Goal: Task Accomplishment & Management: Manage account settings

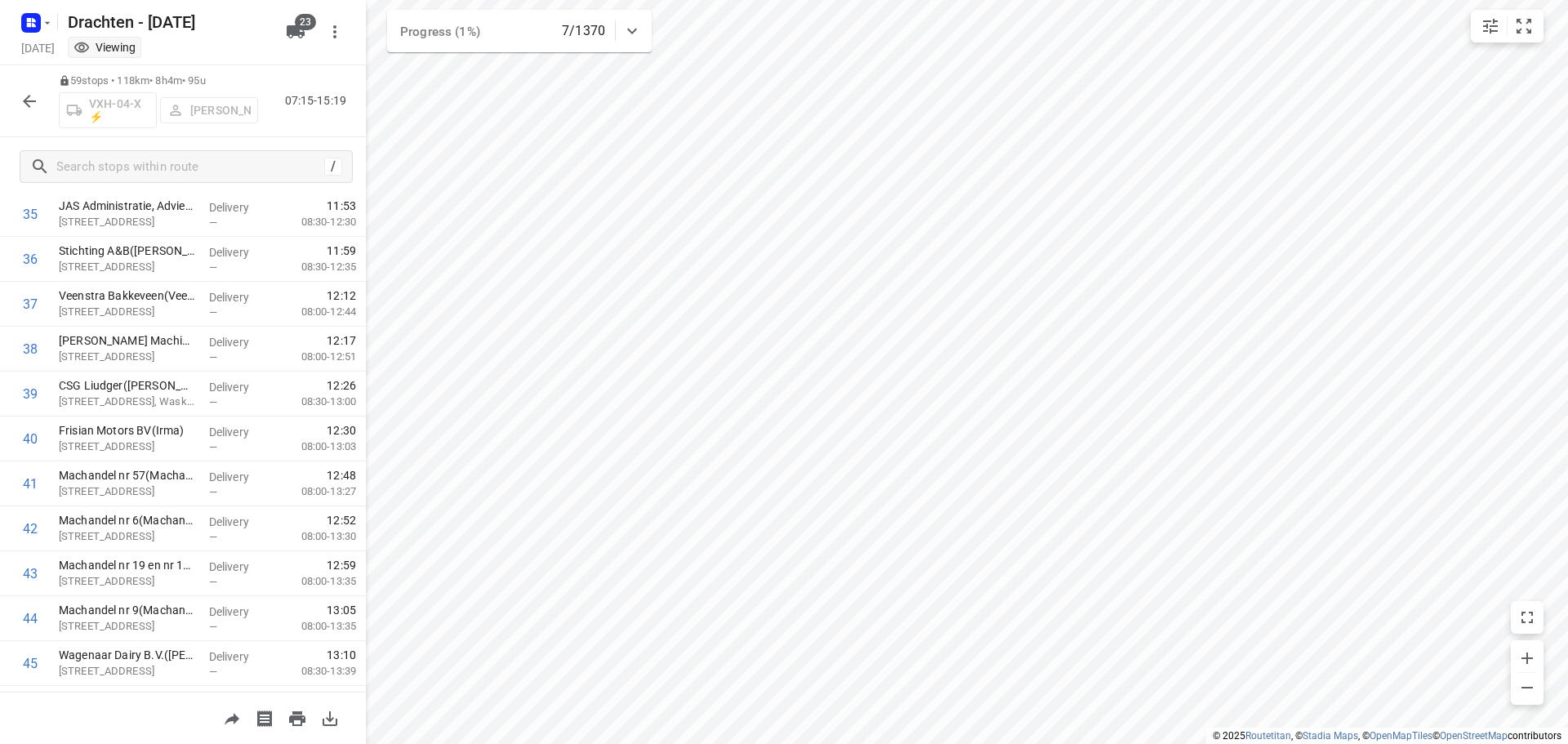
scroll to position [1959, 0]
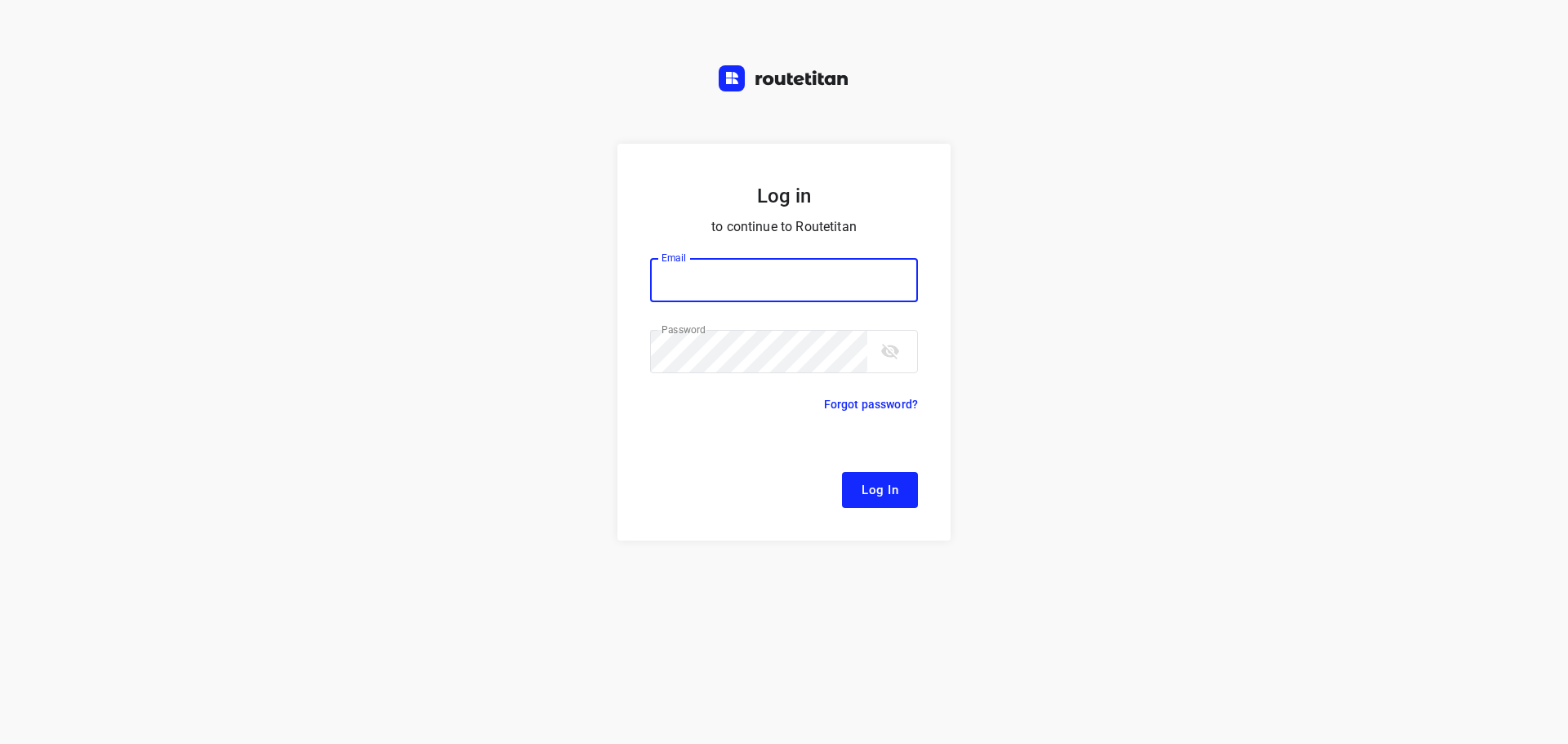
type input "[EMAIL_ADDRESS][DOMAIN_NAME]"
click at [874, 486] on span "Log In" at bounding box center [880, 490] width 37 height 21
